Goal: Task Accomplishment & Management: Manage account settings

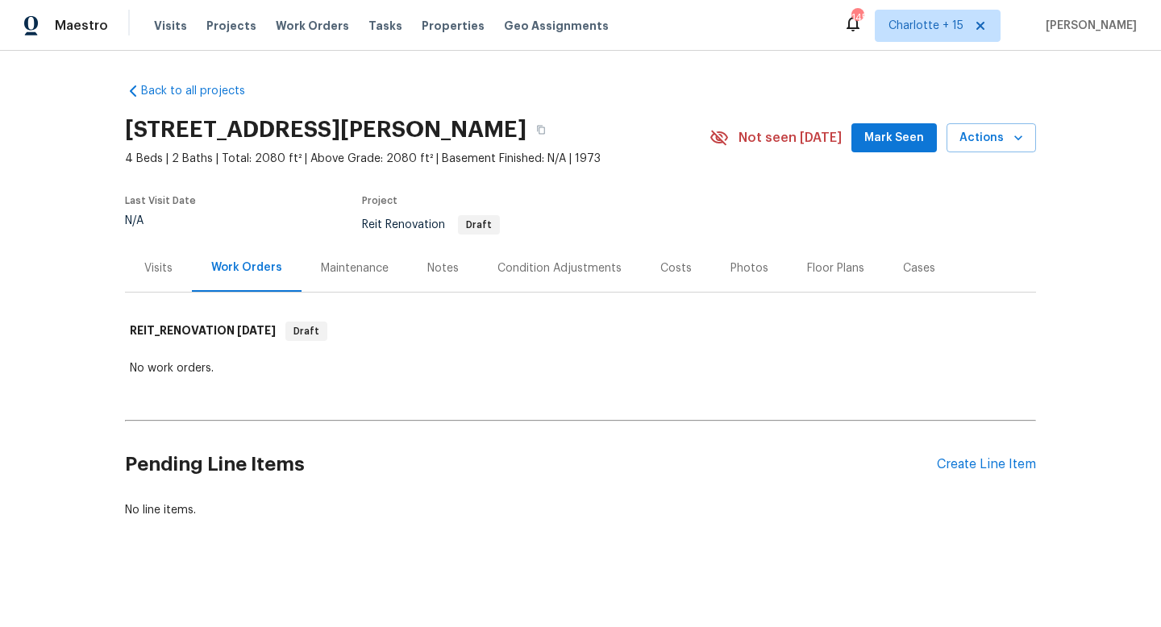
scroll to position [3, 0]
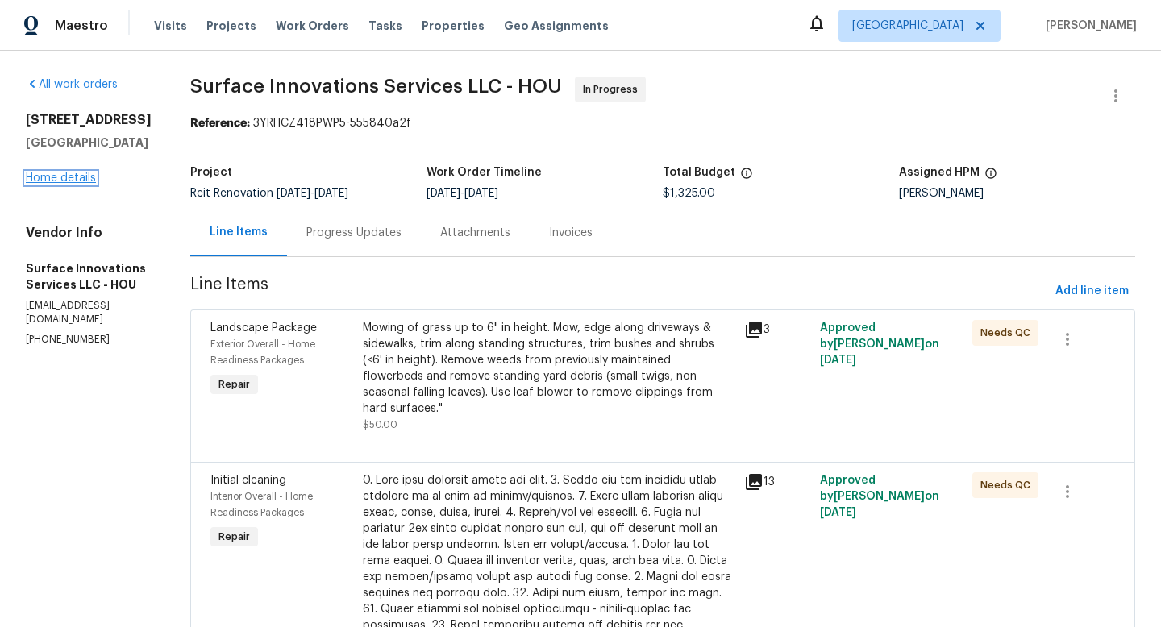
click at [76, 173] on link "Home details" at bounding box center [61, 178] width 70 height 11
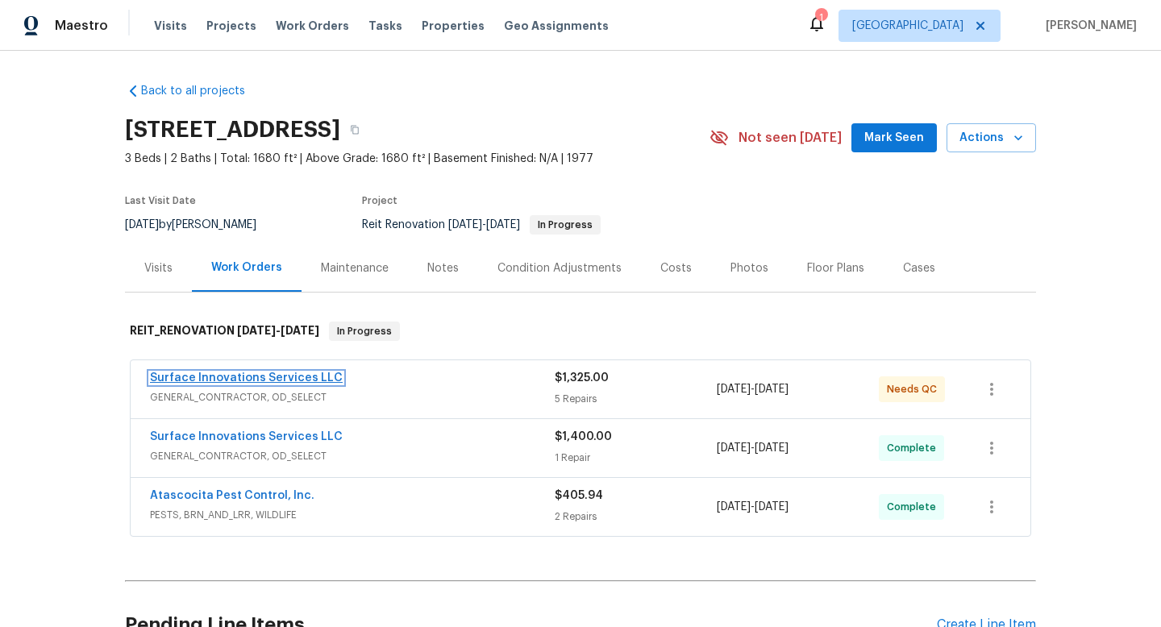
click at [302, 379] on link "Surface Innovations Services LLC" at bounding box center [246, 377] width 193 height 11
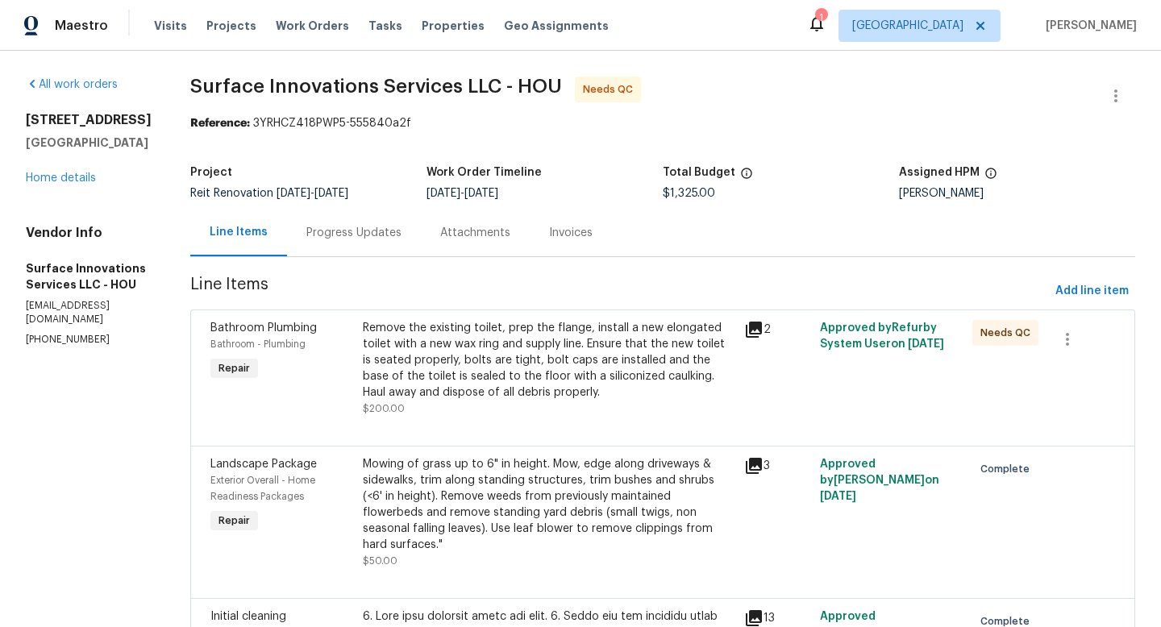
click at [564, 348] on div "Remove the existing toilet, prep the flange, install a new elongated toilet wit…" at bounding box center [549, 360] width 372 height 81
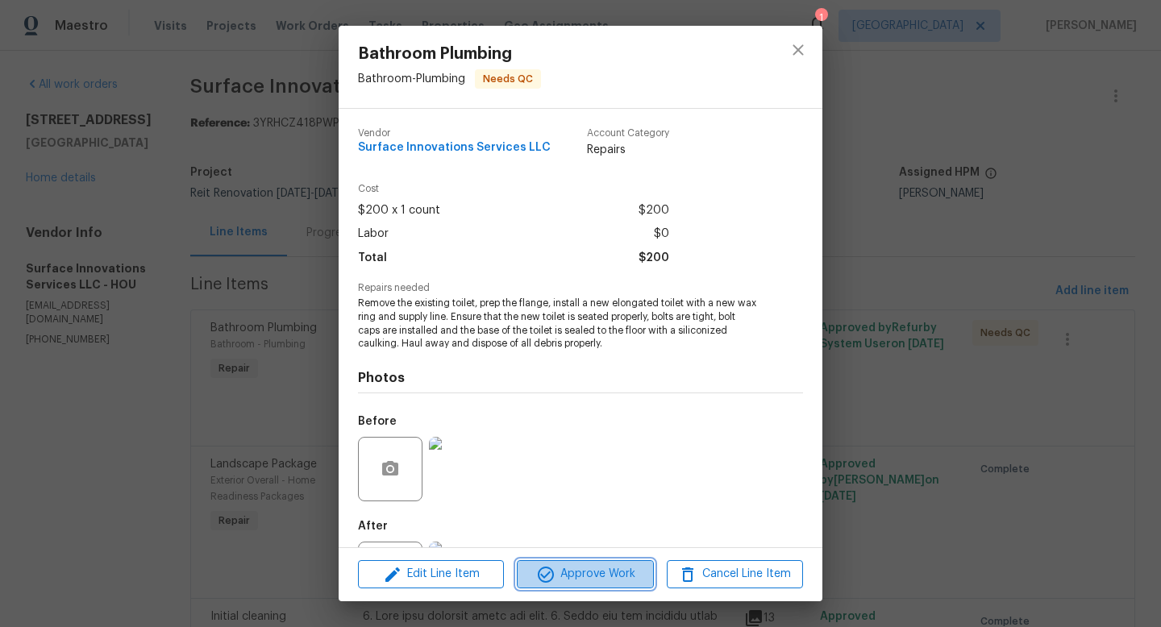
click at [550, 572] on icon "button" at bounding box center [545, 574] width 19 height 19
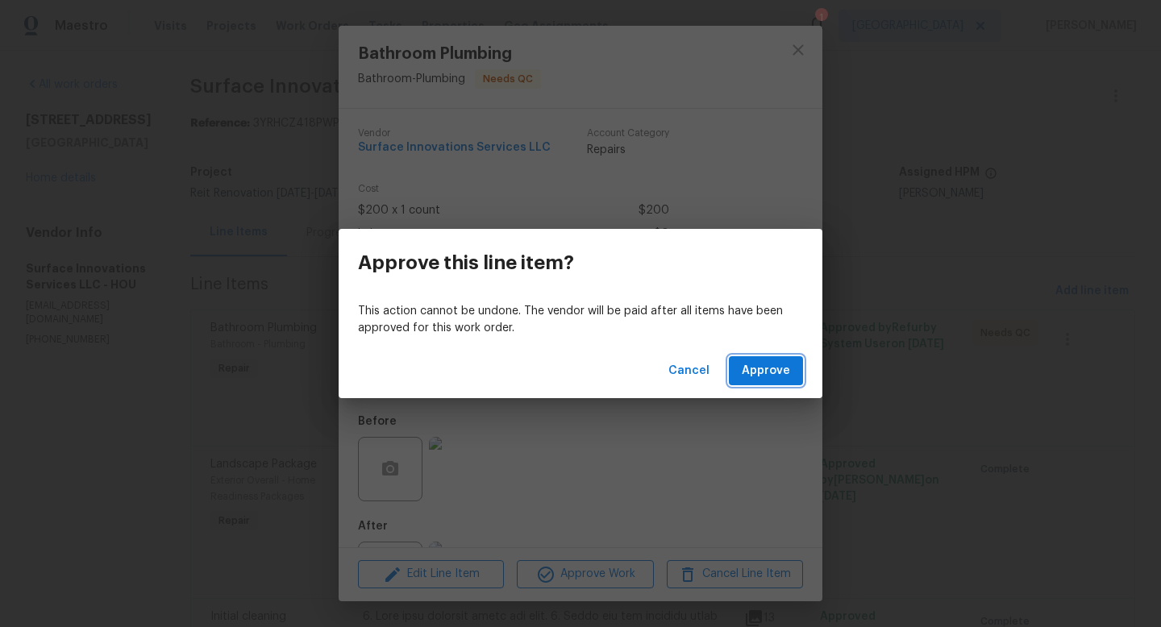
click at [788, 376] on span "Approve" at bounding box center [766, 371] width 48 height 20
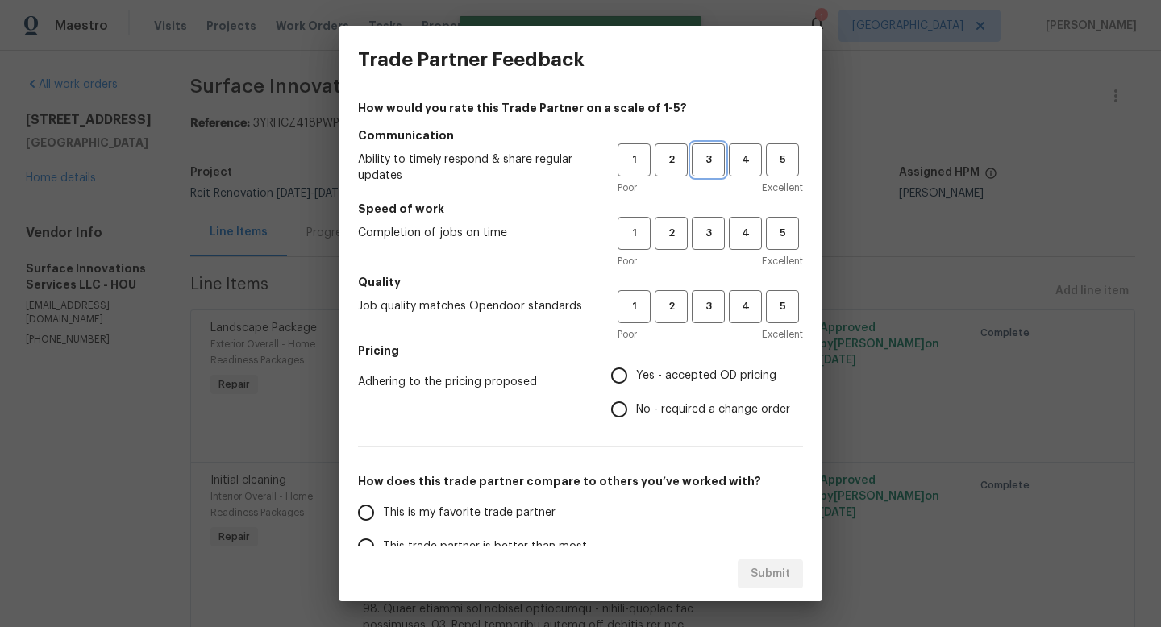
click at [693, 151] on span "3" at bounding box center [708, 160] width 30 height 19
click at [697, 243] on button "3" at bounding box center [708, 233] width 33 height 33
click at [733, 235] on span "4" at bounding box center [745, 233] width 30 height 19
click at [742, 169] on span "4" at bounding box center [745, 160] width 30 height 19
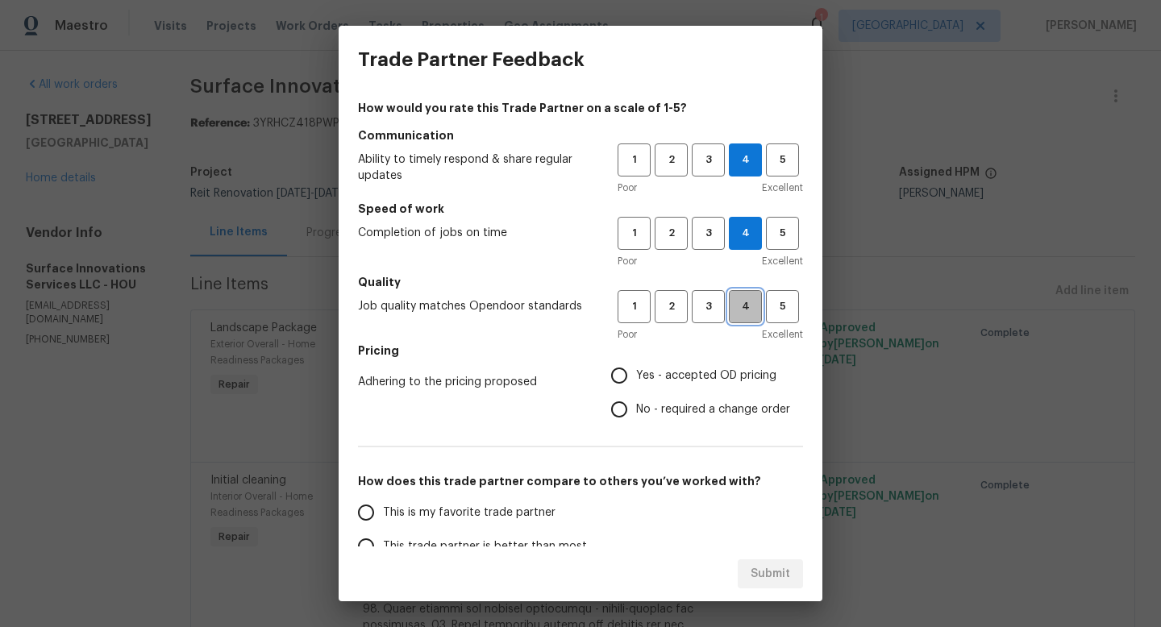
click at [730, 310] on span "4" at bounding box center [745, 307] width 30 height 19
click at [602, 372] on input "Yes - accepted OD pricing" at bounding box center [619, 376] width 34 height 34
radio input "true"
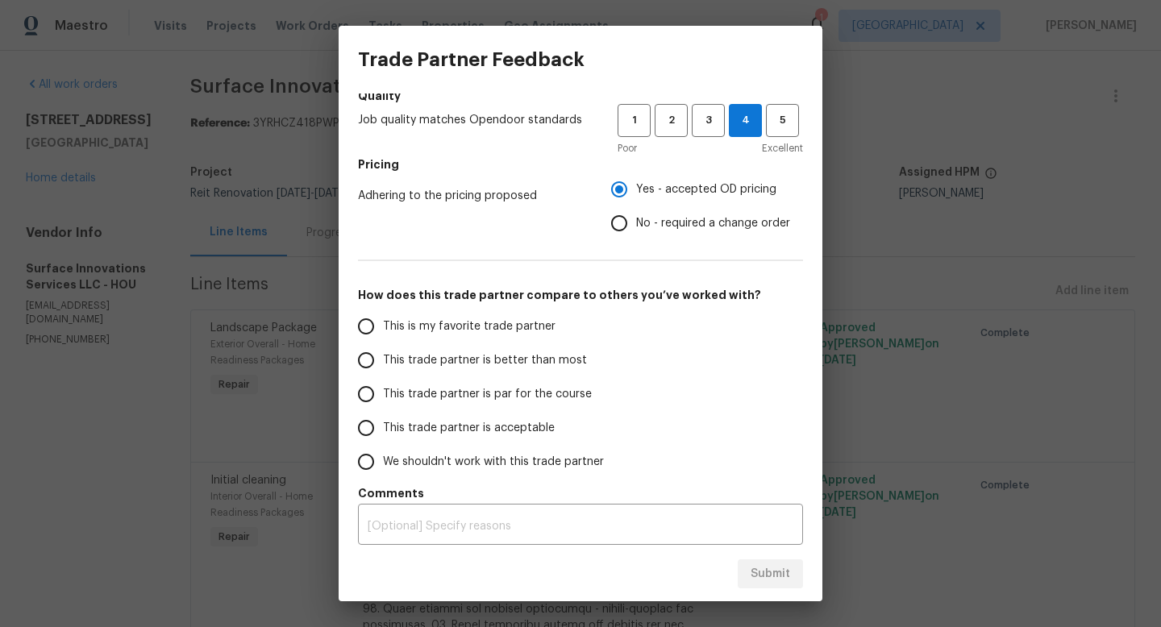
scroll to position [191, 0]
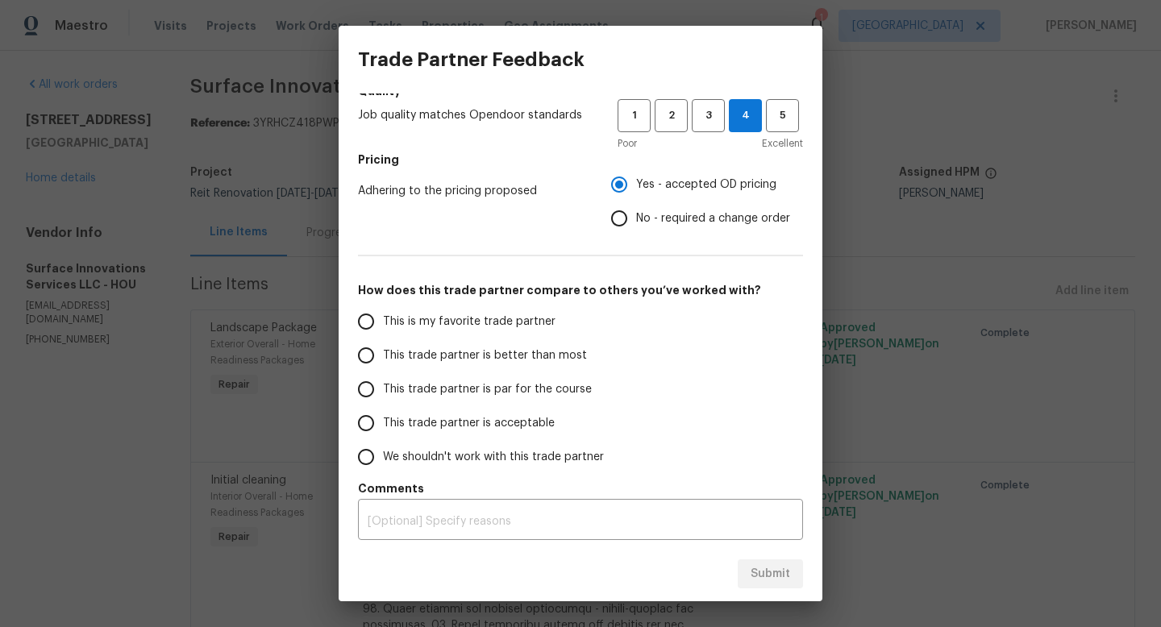
click at [375, 392] on input "This trade partner is par for the course" at bounding box center [366, 389] width 34 height 34
click at [773, 572] on span "Submit" at bounding box center [771, 574] width 40 height 20
radio input "true"
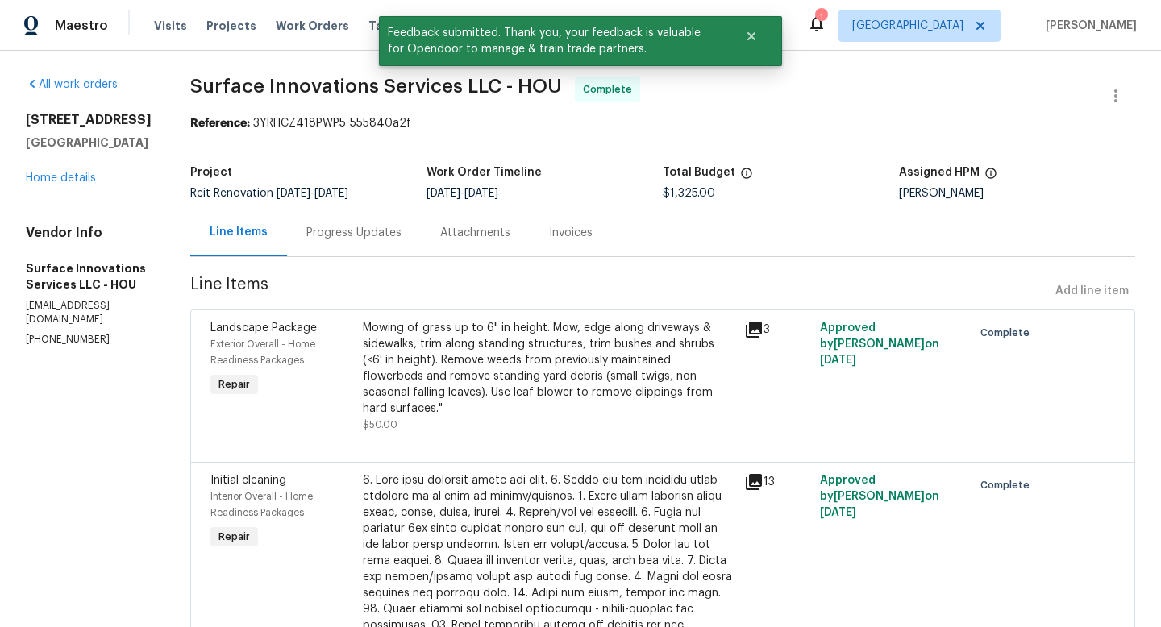
click at [96, 176] on div "2511 Peaceful Valley Dr Spring, TX 77373 Home details" at bounding box center [89, 149] width 126 height 74
click at [92, 177] on link "Home details" at bounding box center [61, 178] width 70 height 11
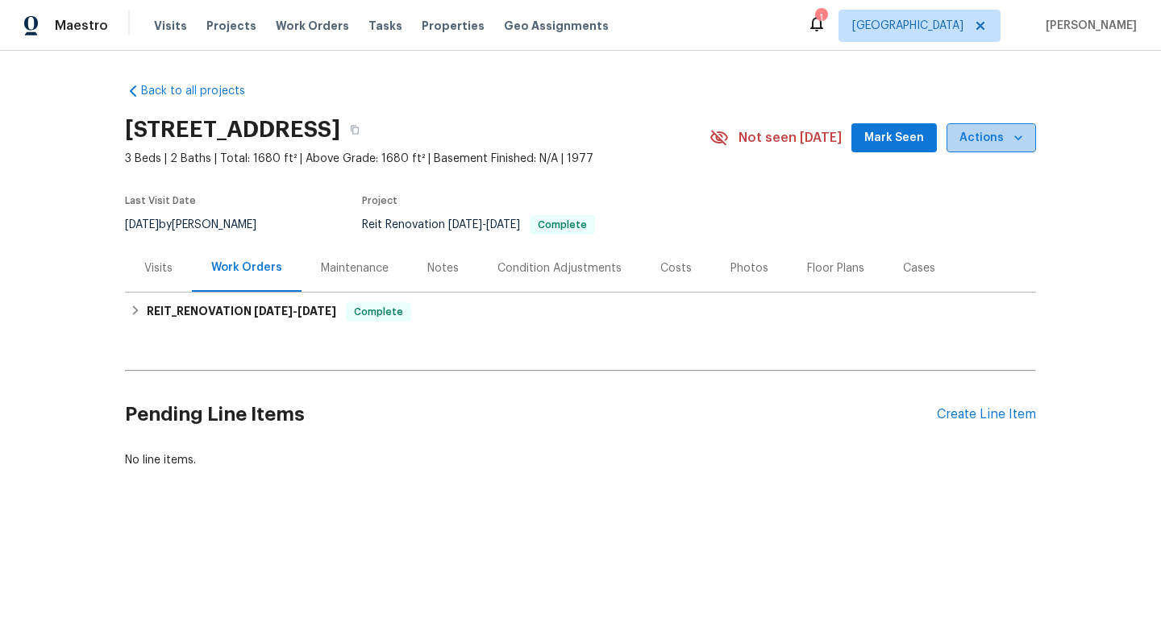
click at [1000, 141] on span "Actions" at bounding box center [991, 138] width 64 height 20
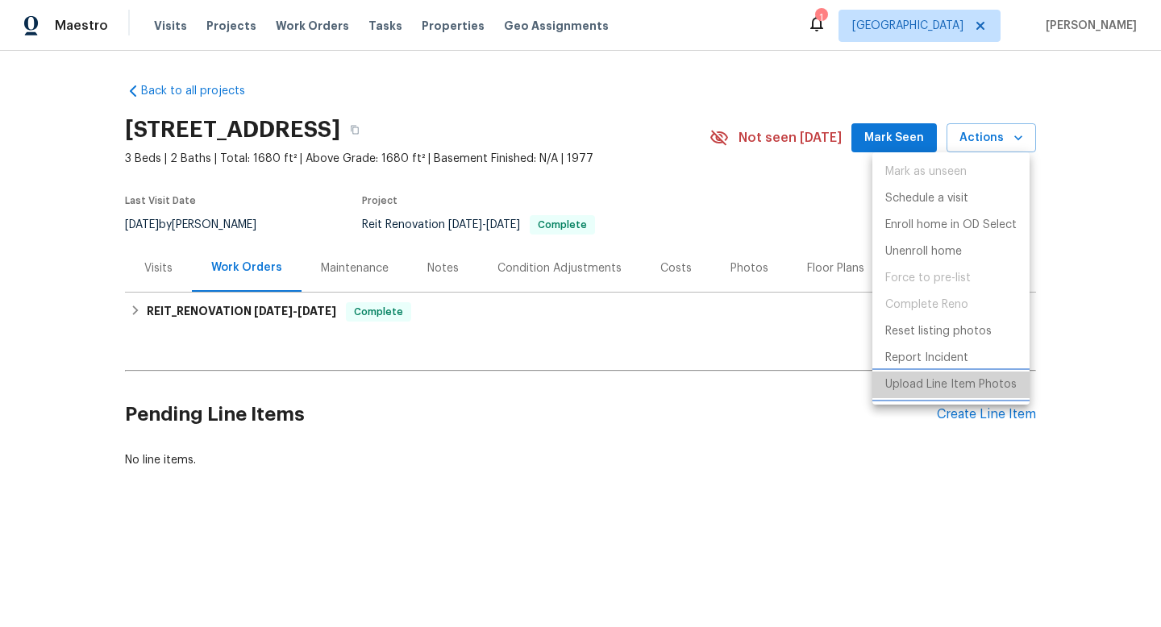
click at [949, 389] on p "Upload Line Item Photos" at bounding box center [950, 385] width 131 height 17
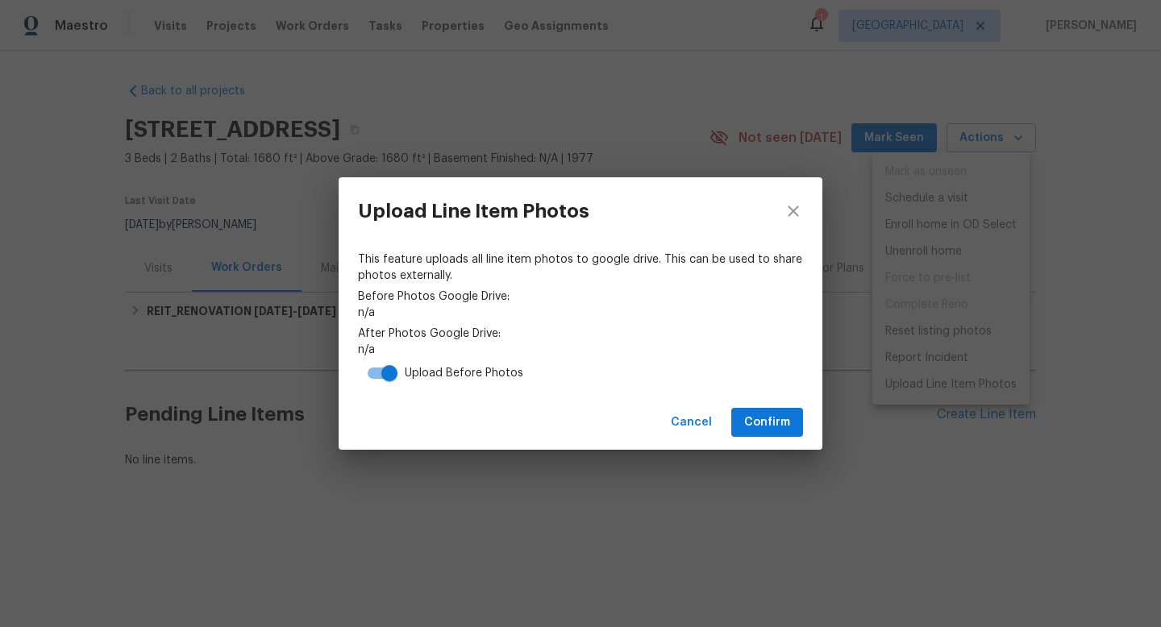
click at [396, 378] on input "checkbox" at bounding box center [389, 373] width 92 height 31
checkbox input "false"
click at [756, 424] on span "Confirm" at bounding box center [767, 423] width 46 height 20
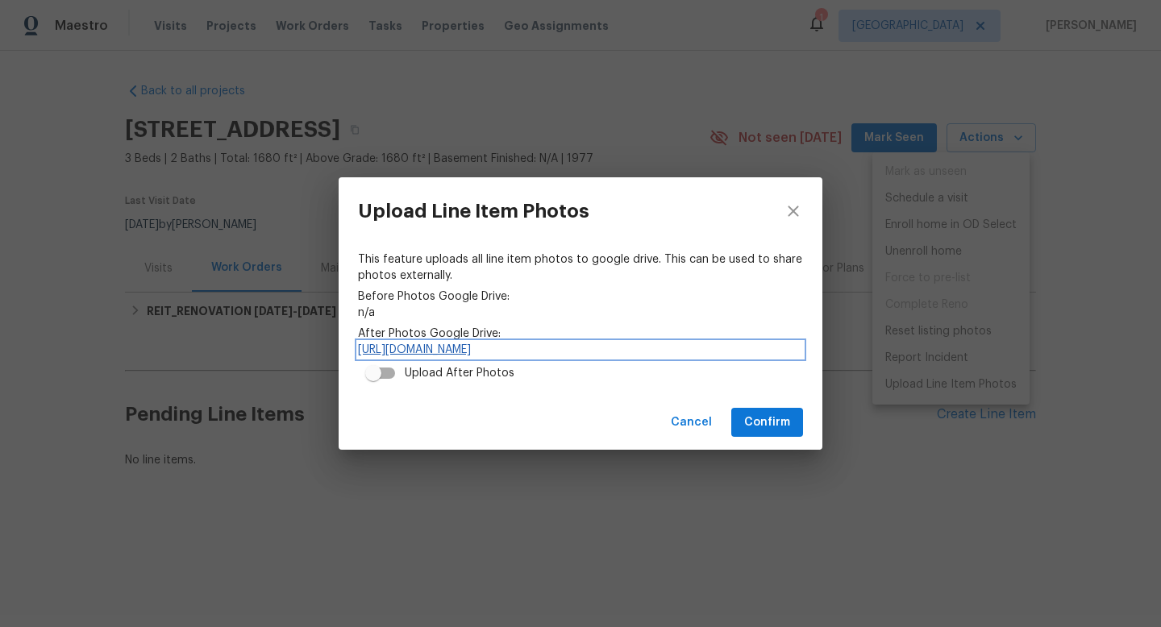
click at [465, 351] on link "https://drive.google.com/drive/folders/1WZS00cfehlzRuFQmWHeIxAEEYVgSCwvk" at bounding box center [580, 350] width 445 height 16
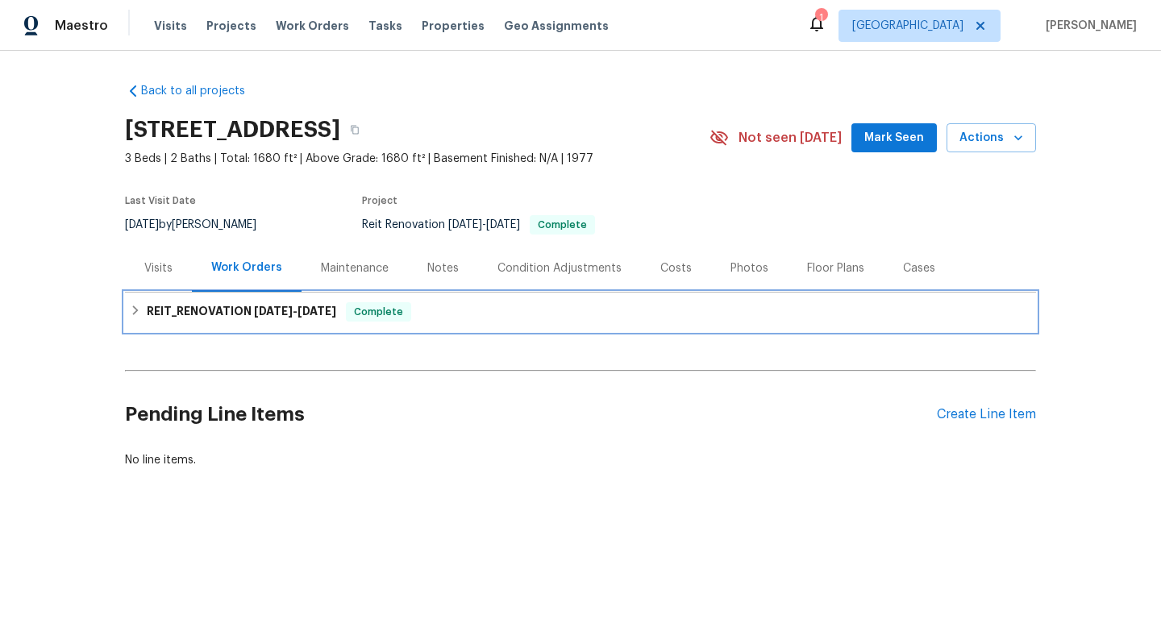
click at [314, 308] on span "[DATE]" at bounding box center [317, 311] width 39 height 11
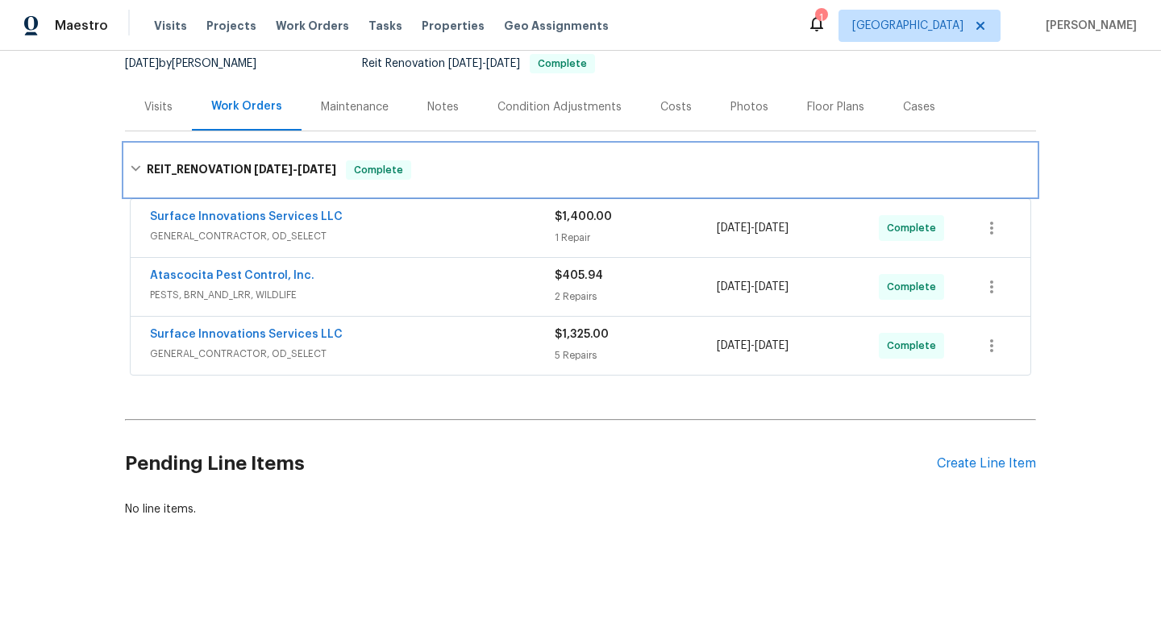
scroll to position [173, 0]
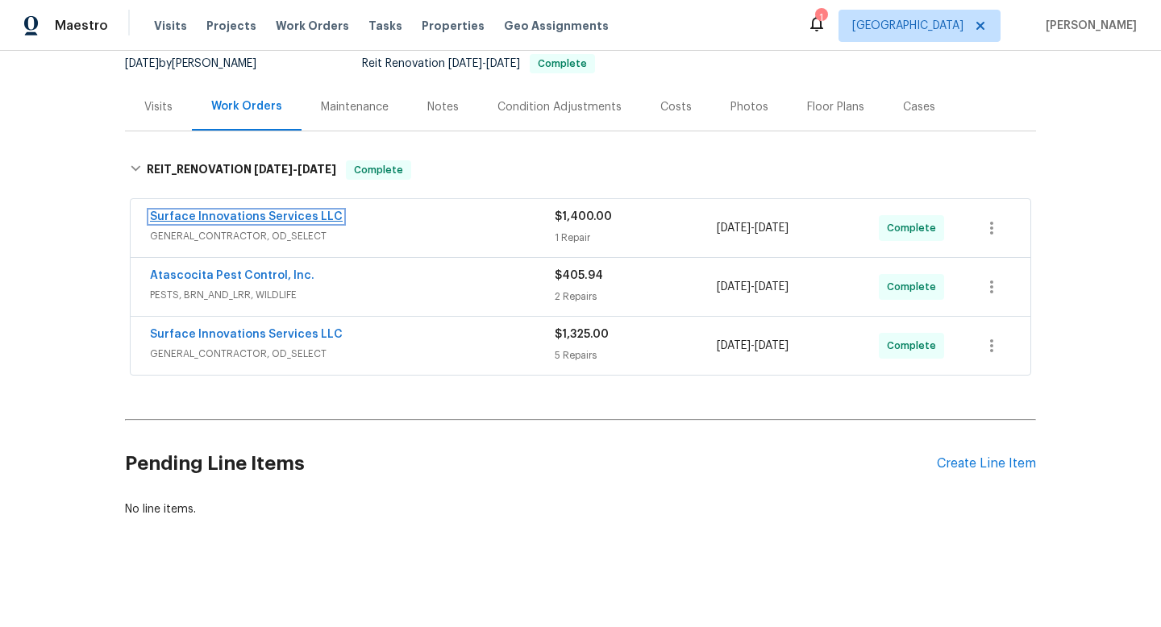
click at [300, 211] on link "Surface Innovations Services LLC" at bounding box center [246, 216] width 193 height 11
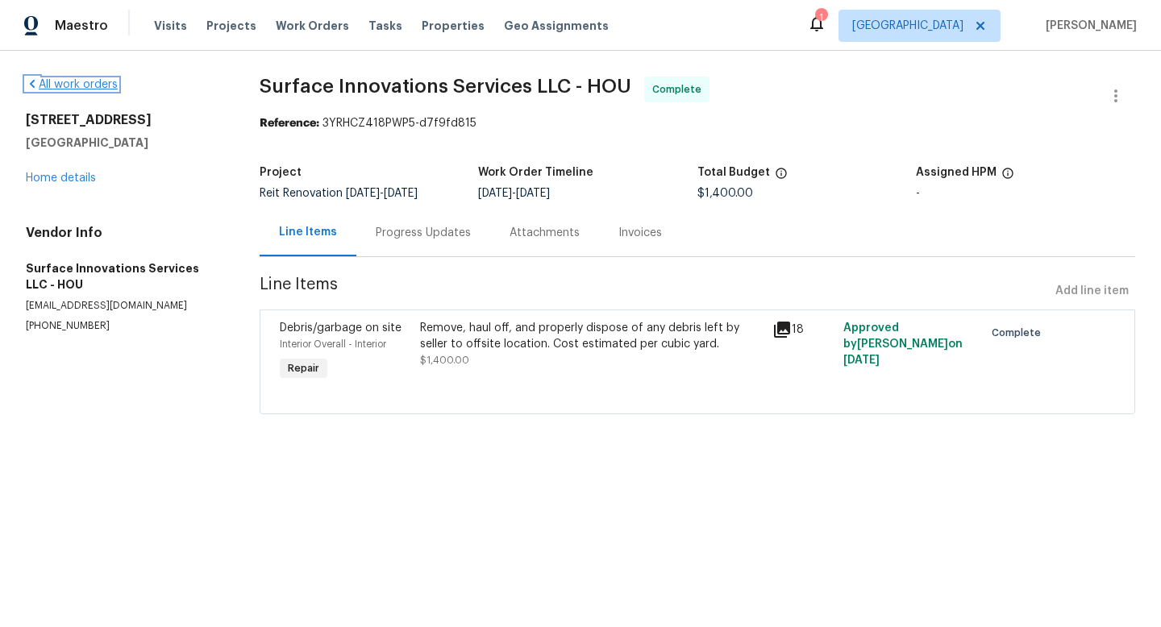
click at [94, 87] on link "All work orders" at bounding box center [72, 84] width 92 height 11
click at [75, 180] on link "Home details" at bounding box center [61, 178] width 70 height 11
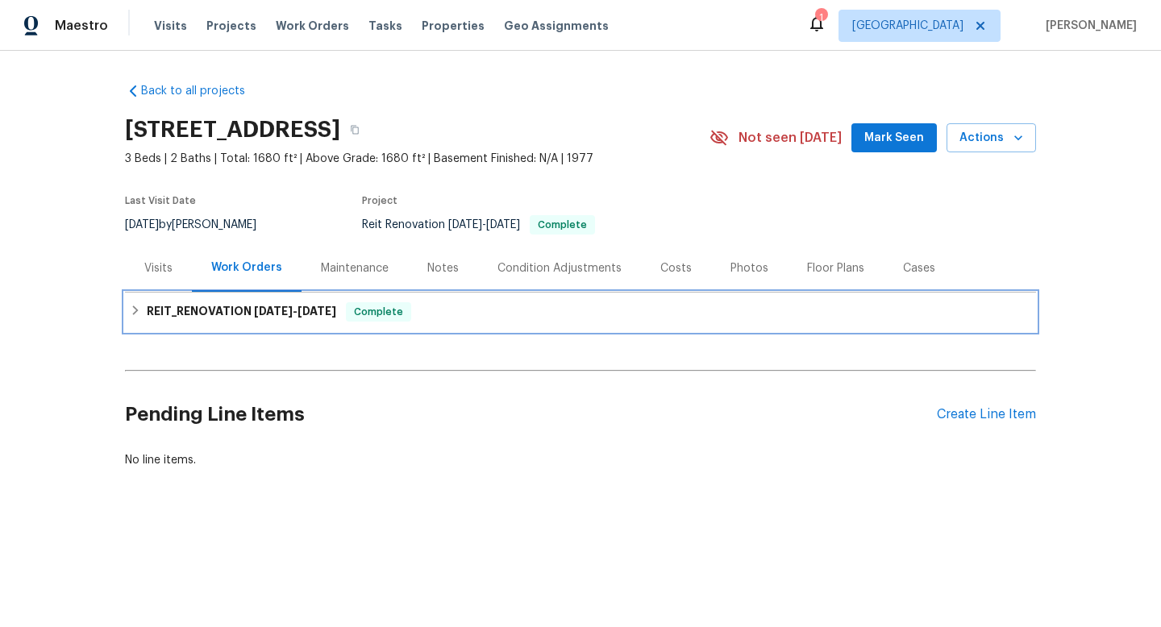
click at [332, 308] on span "10/8/25" at bounding box center [317, 311] width 39 height 11
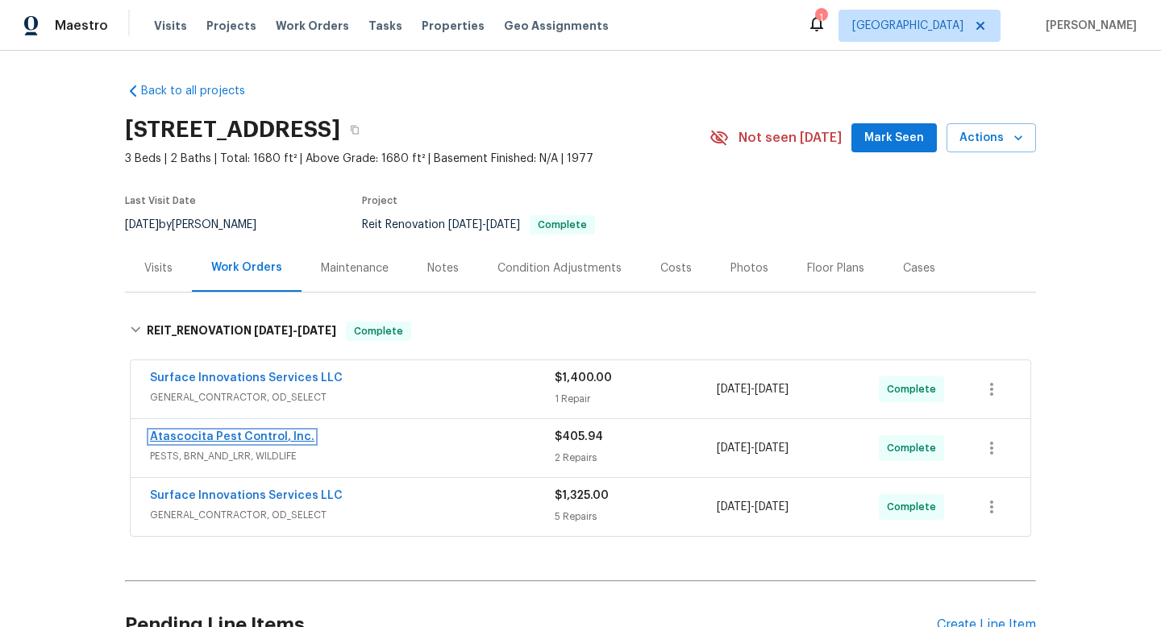
click at [267, 439] on link "Atascocita Pest Control, Inc." at bounding box center [232, 436] width 164 height 11
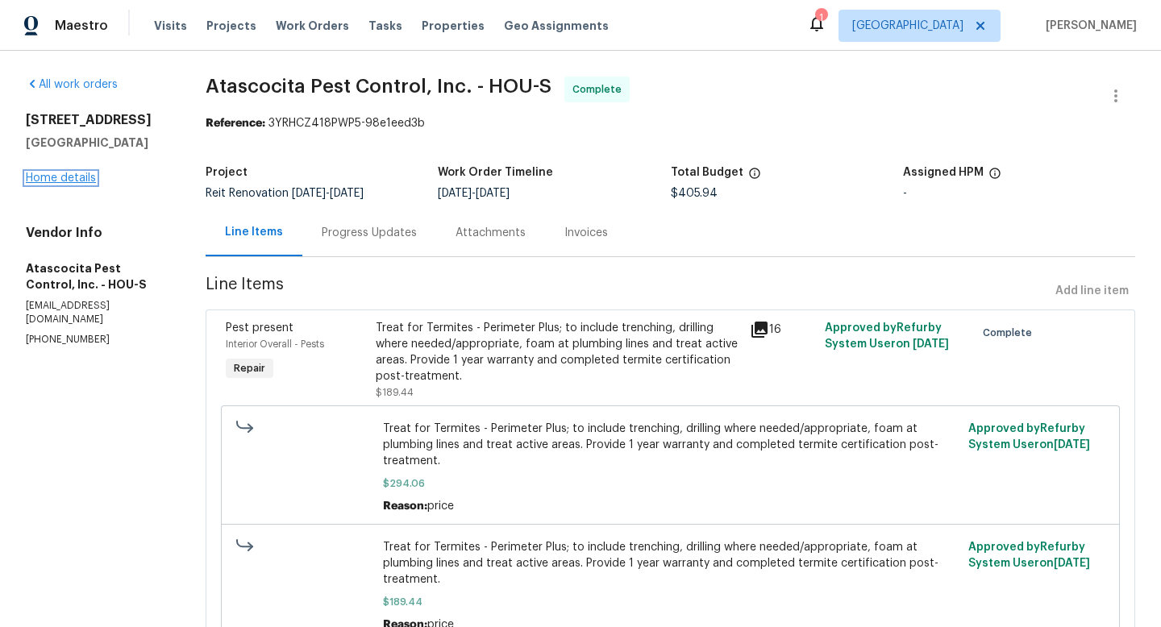
click at [81, 184] on link "Home details" at bounding box center [61, 178] width 70 height 11
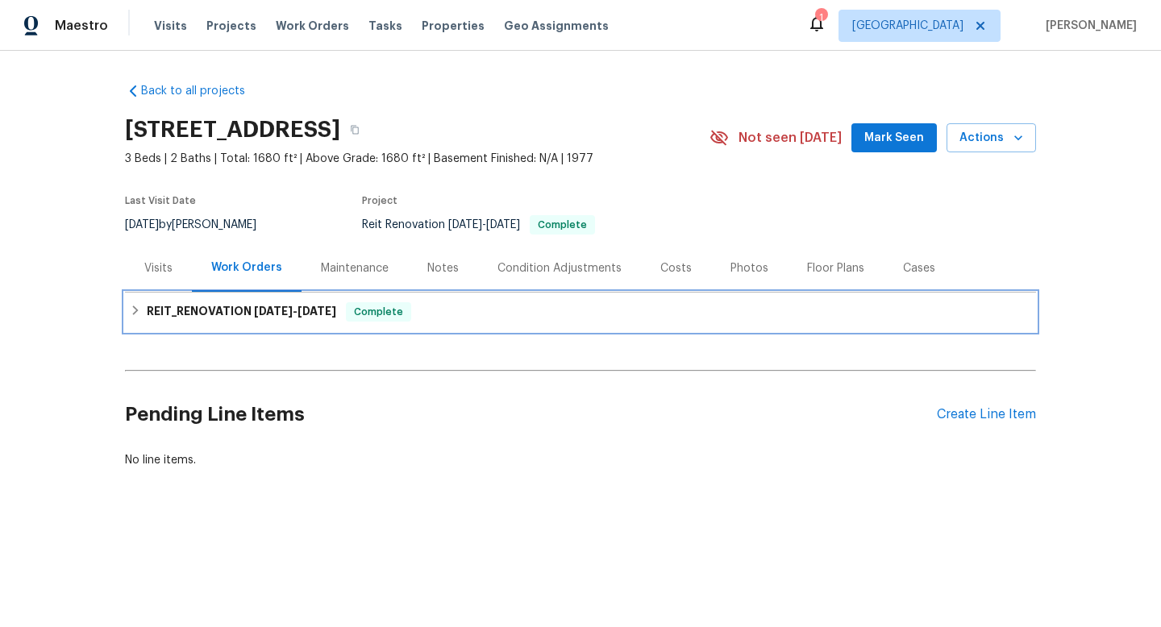
click at [293, 313] on span "9/16/25 - 10/8/25" at bounding box center [295, 311] width 82 height 11
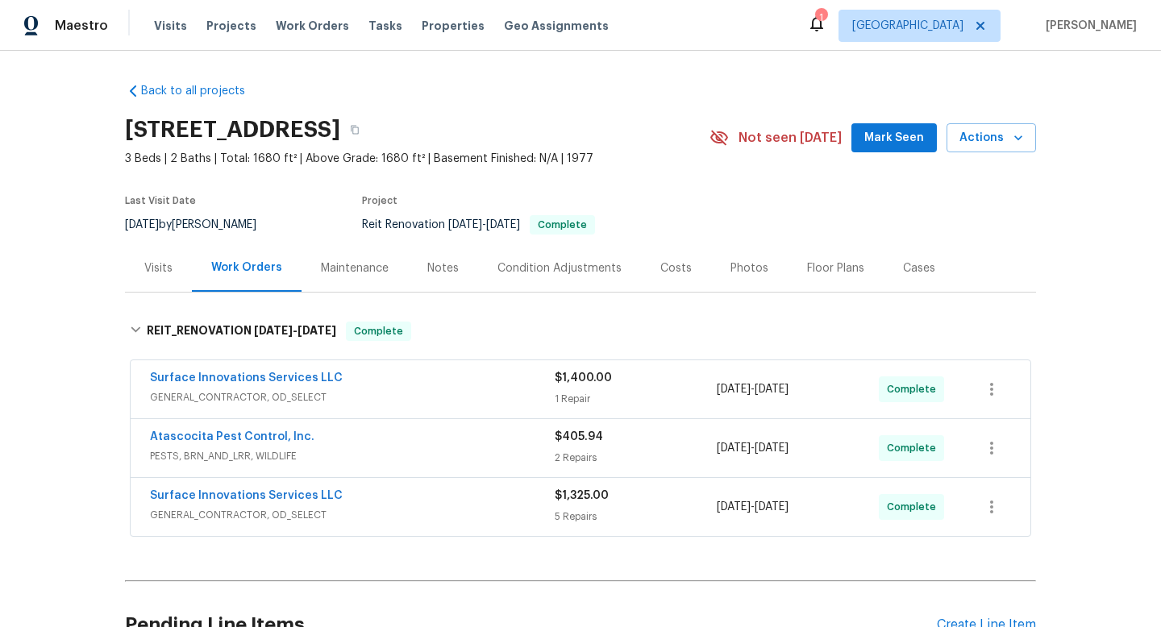
click at [312, 501] on span "Surface Innovations Services LLC" at bounding box center [246, 496] width 193 height 16
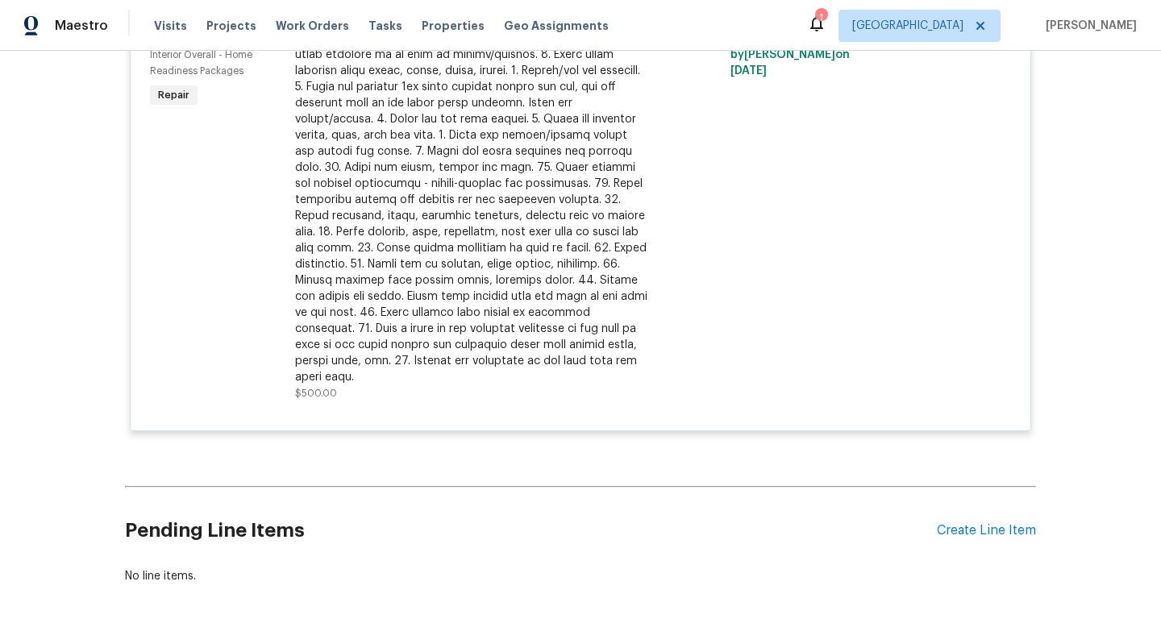
scroll to position [1184, 0]
